Goal: Find specific page/section: Find specific page/section

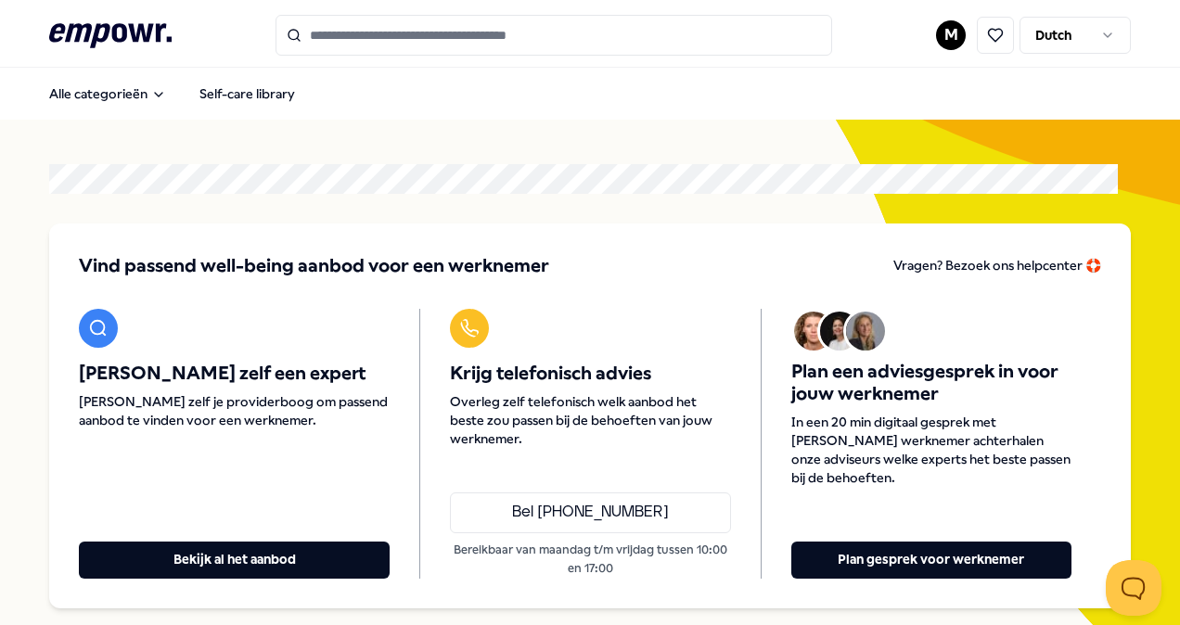
click at [453, 32] on input "Search for products, categories or subcategories" at bounding box center [554, 35] width 557 height 41
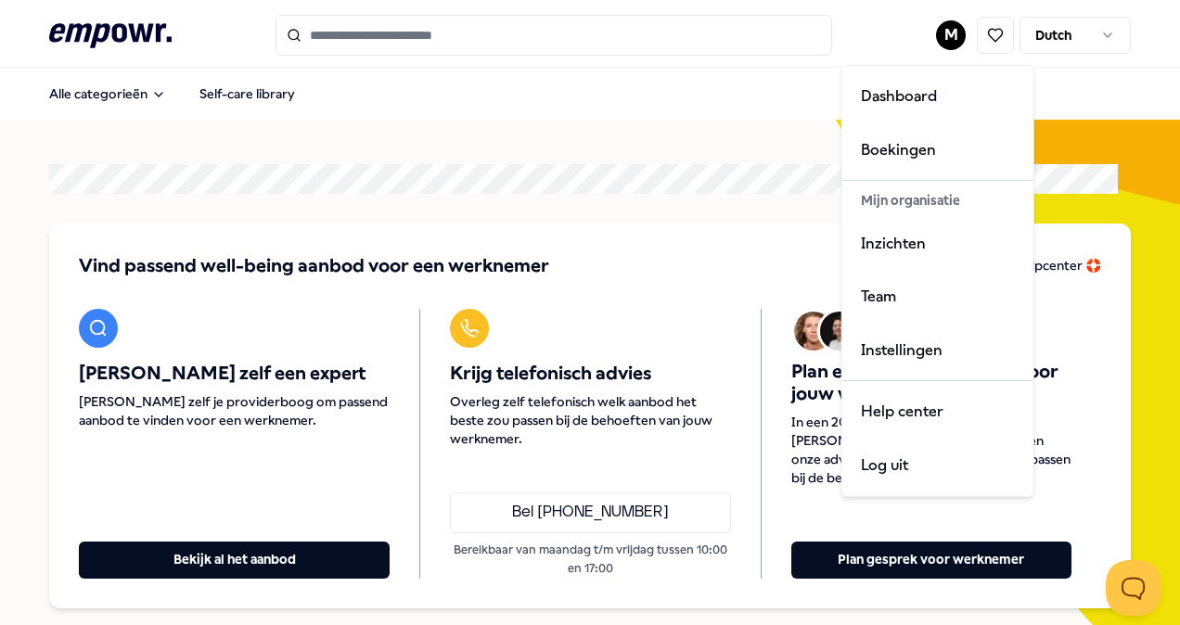
click at [939, 41] on html ".empowr-logo_svg__cls-1{fill:#03032f} M Dutch Alle categorieën Self-care librar…" at bounding box center [590, 312] width 1180 height 625
click at [869, 158] on div "Boekingen" at bounding box center [938, 150] width 184 height 54
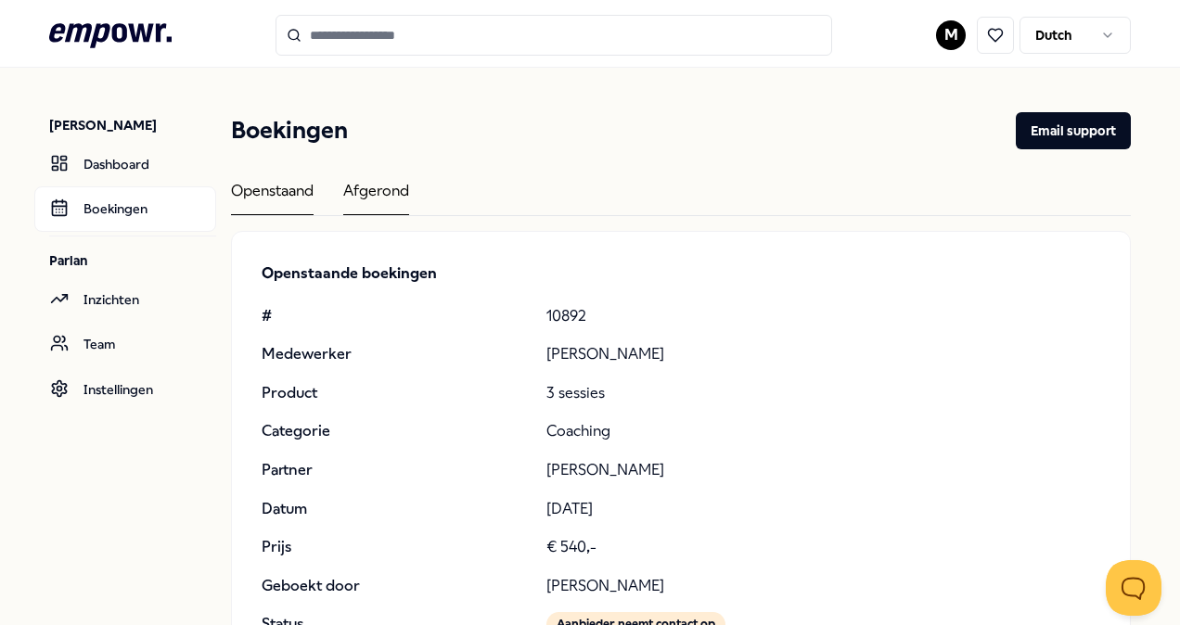
click at [373, 191] on div "Afgerond" at bounding box center [376, 197] width 66 height 36
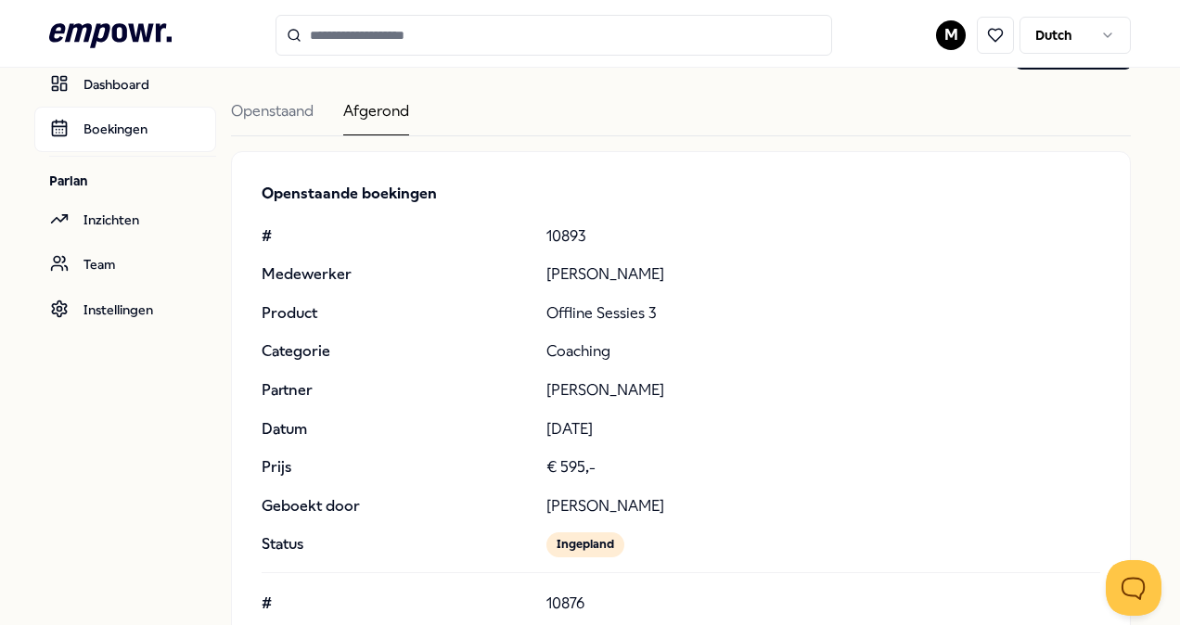
scroll to position [45, 0]
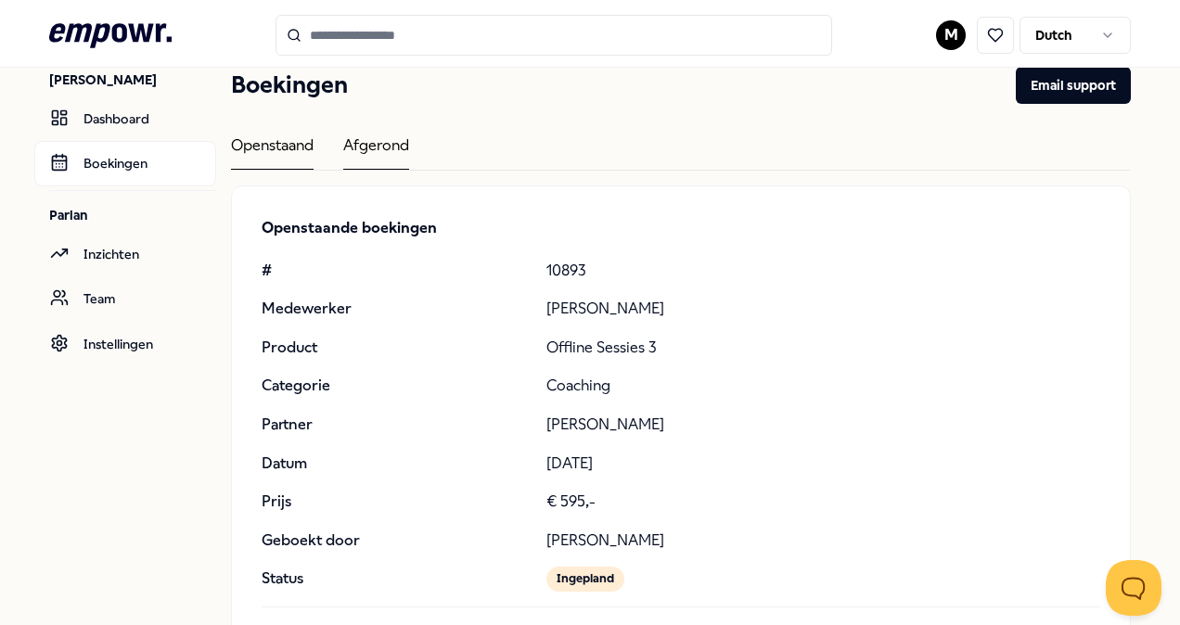
click at [256, 140] on div "Openstaand" at bounding box center [272, 152] width 83 height 36
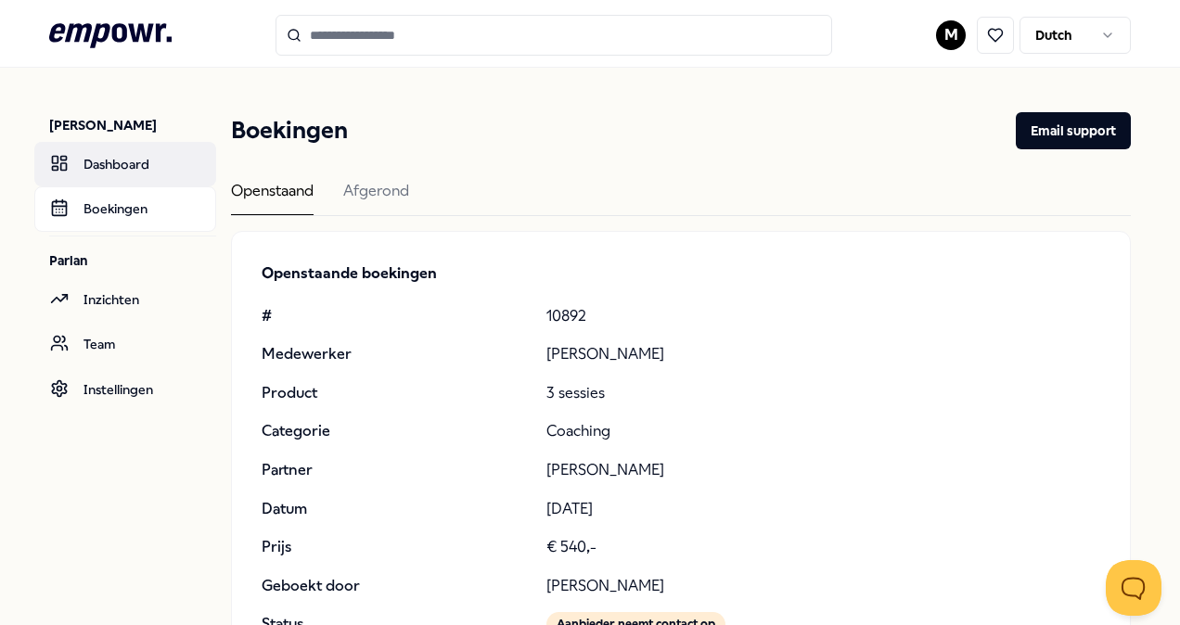
click at [119, 166] on link "Dashboard" at bounding box center [125, 164] width 182 height 45
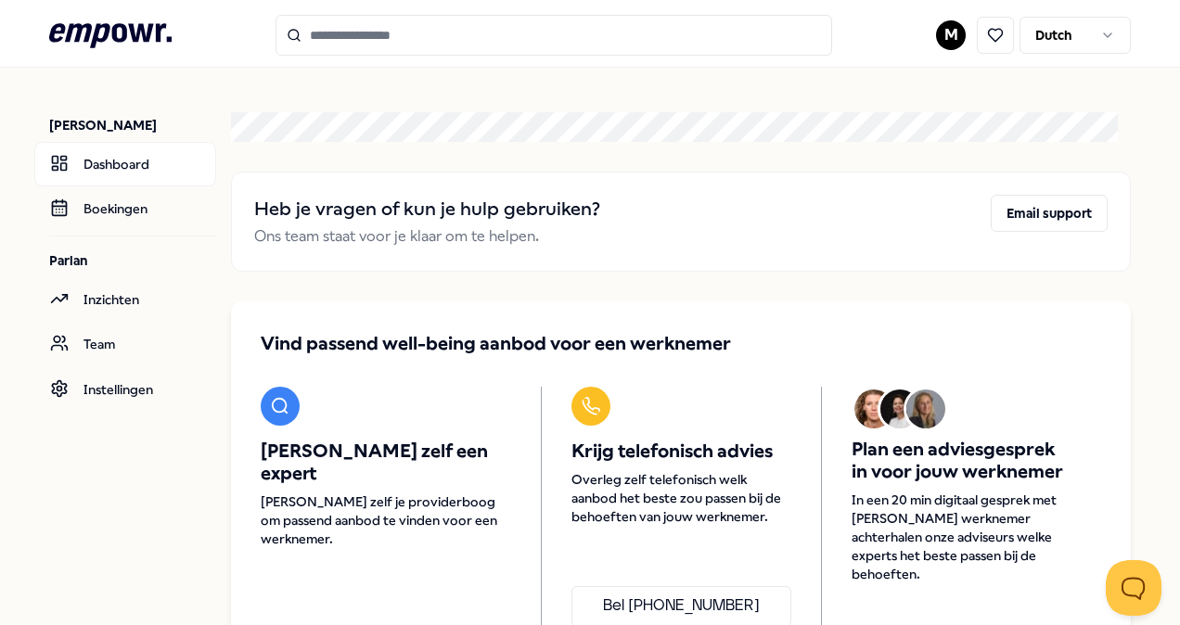
click at [417, 32] on input "Search for products, categories or subcategories" at bounding box center [554, 35] width 557 height 41
click at [479, 37] on input "Search for products, categories or subcategories" at bounding box center [554, 35] width 557 height 41
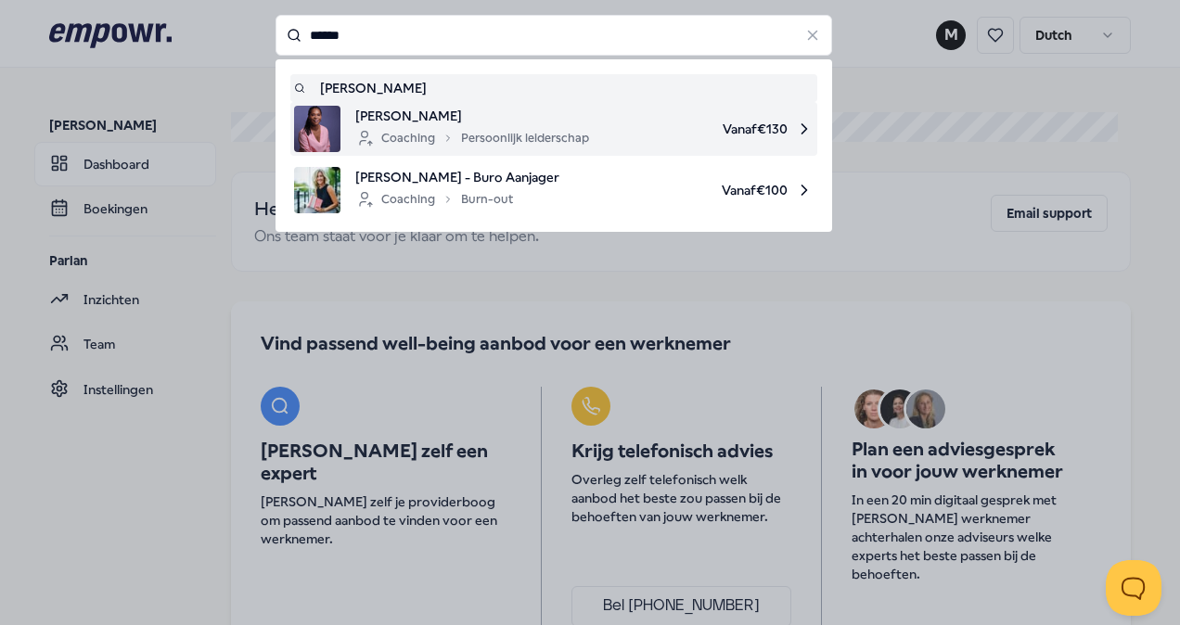
click at [487, 123] on span "[PERSON_NAME]" at bounding box center [472, 116] width 234 height 20
type input "******"
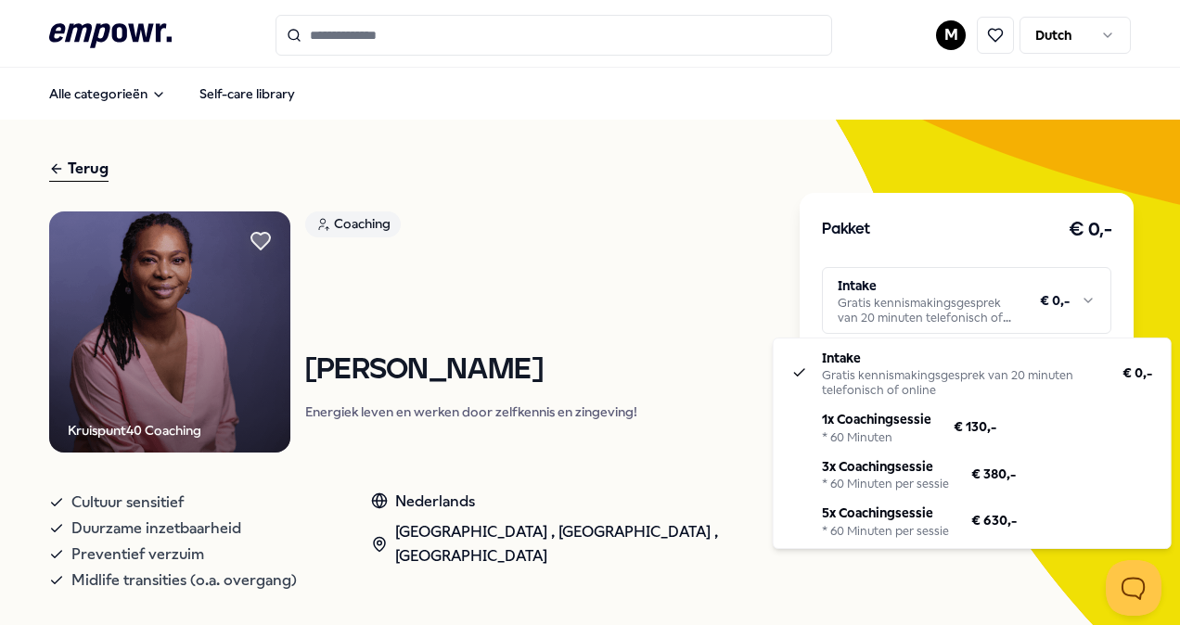
click at [1074, 312] on html ".empowr-logo_svg__cls-1{fill:#03032f} M Dutch Alle categorieën Self-care librar…" at bounding box center [590, 312] width 1180 height 625
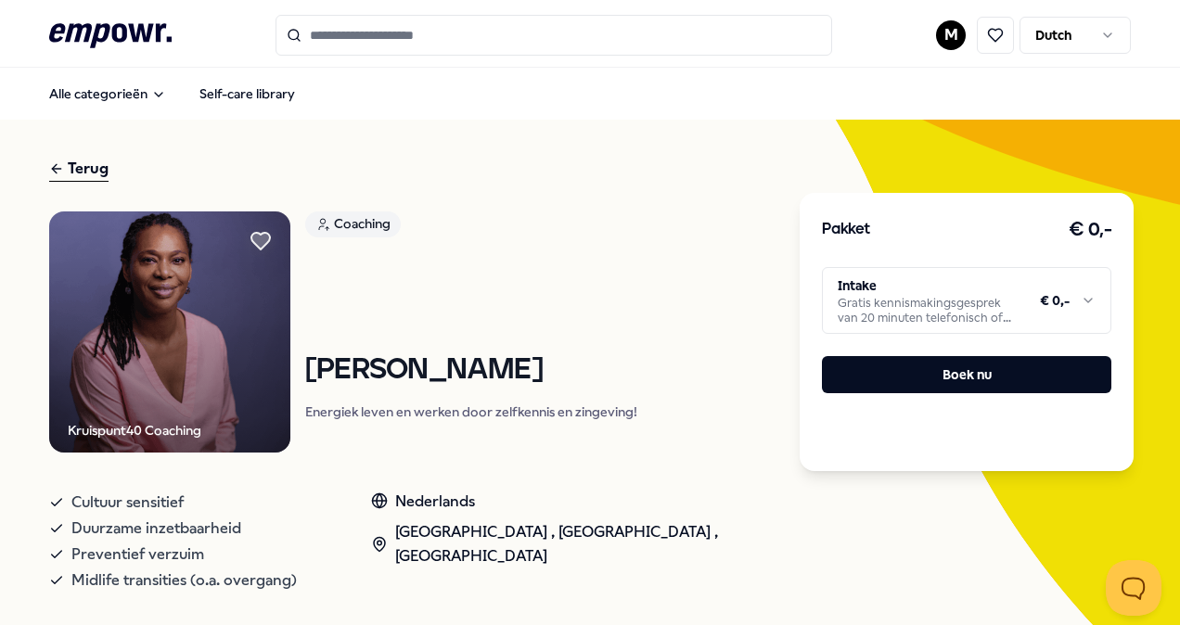
click at [1021, 317] on html ".empowr-logo_svg__cls-1{fill:#03032f} M Dutch Alle categorieën Self-care librar…" at bounding box center [590, 312] width 1180 height 625
click at [730, 264] on html ".empowr-logo_svg__cls-1{fill:#03032f} M Dutch Alle categorieën Self-care librar…" at bounding box center [590, 312] width 1180 height 625
click at [88, 168] on div "Terug" at bounding box center [78, 169] width 59 height 25
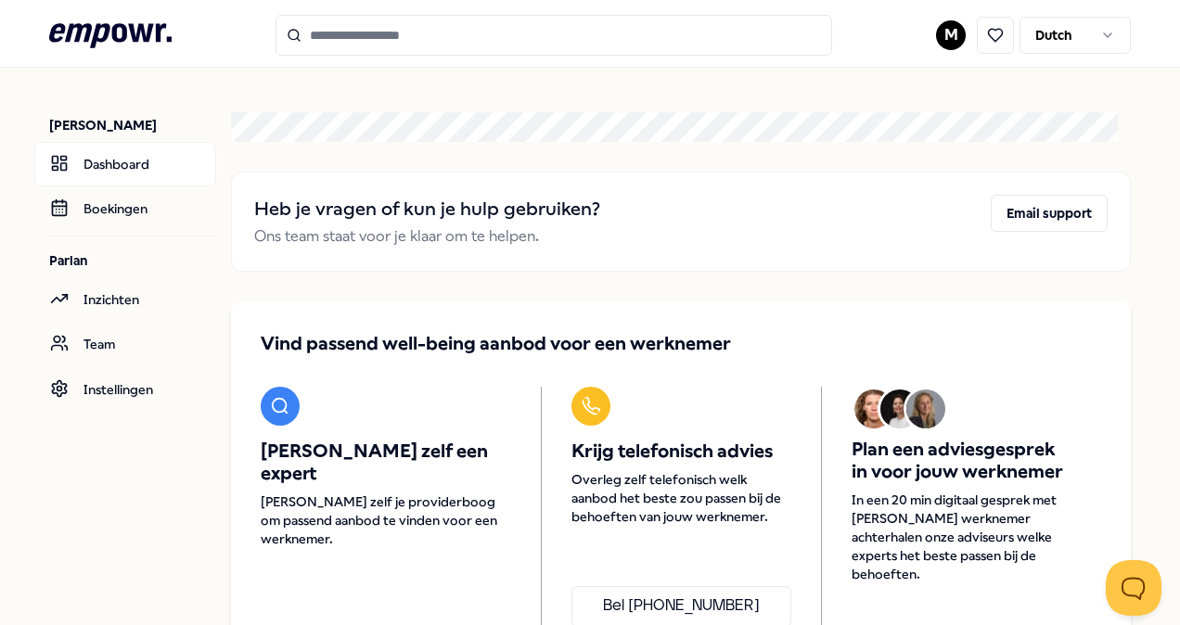
click at [395, 32] on input "Search for products, categories or subcategories" at bounding box center [554, 35] width 557 height 41
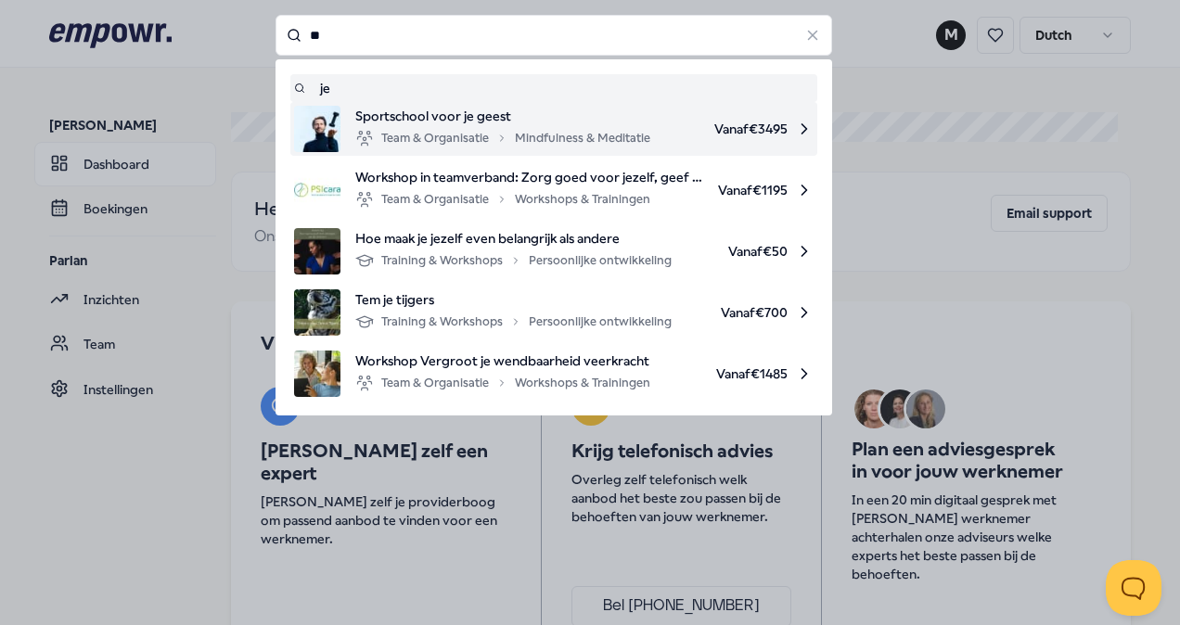
type input "*"
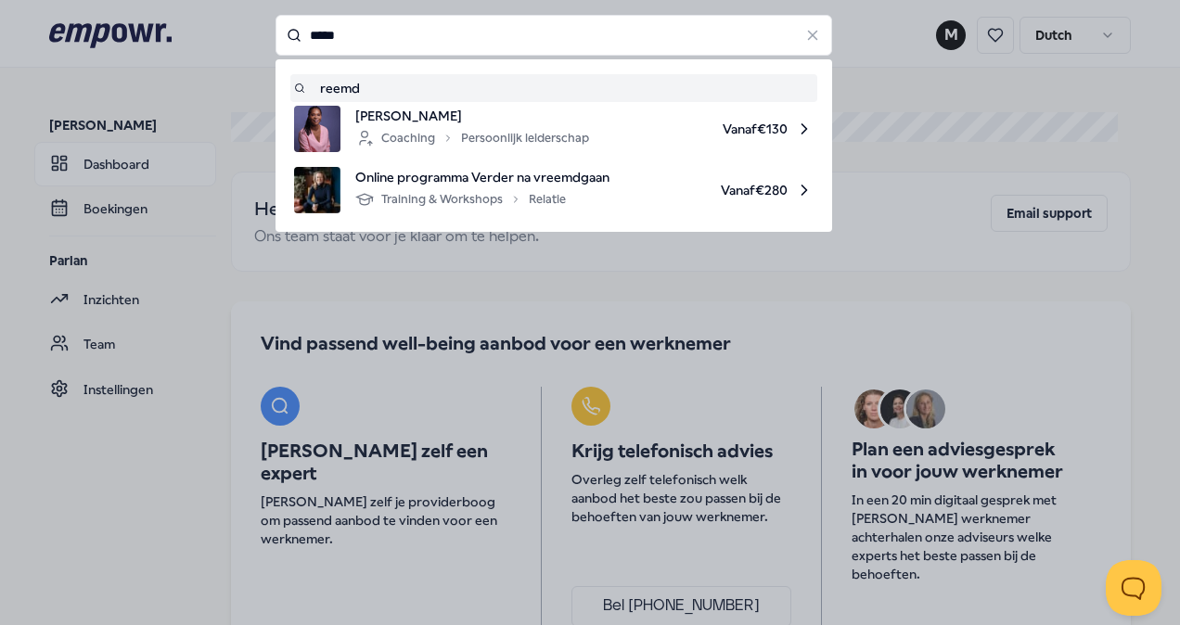
type input "*****"
